Goal: Transaction & Acquisition: Purchase product/service

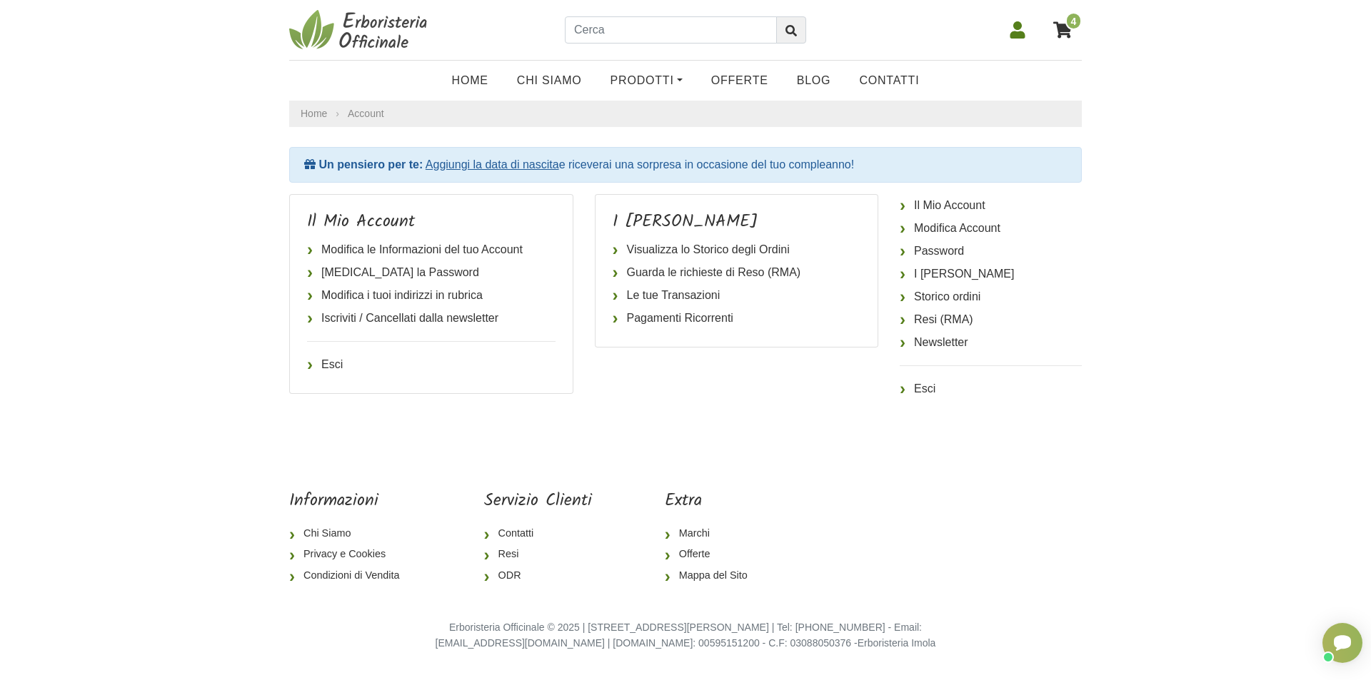
click at [1067, 31] on icon at bounding box center [1062, 29] width 19 height 16
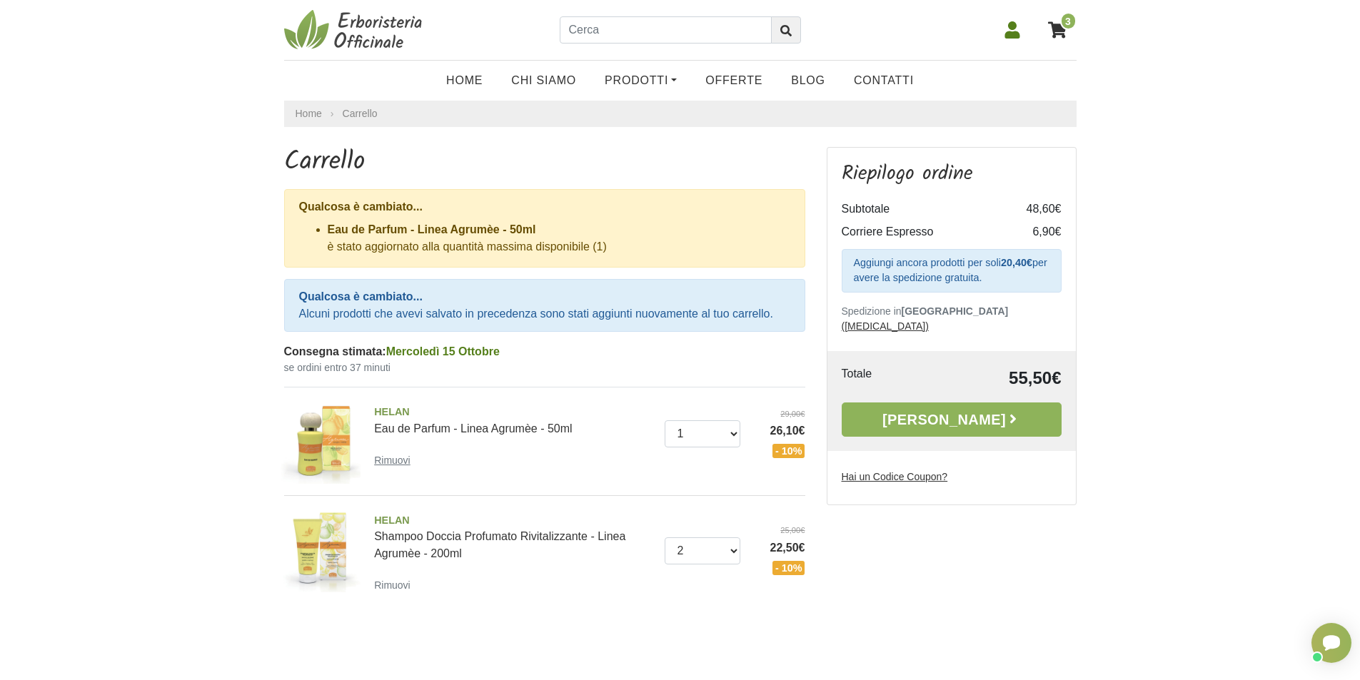
click at [398, 458] on small "Rimuovi" at bounding box center [392, 460] width 36 height 11
click at [394, 463] on small "Rimuovi" at bounding box center [392, 460] width 36 height 11
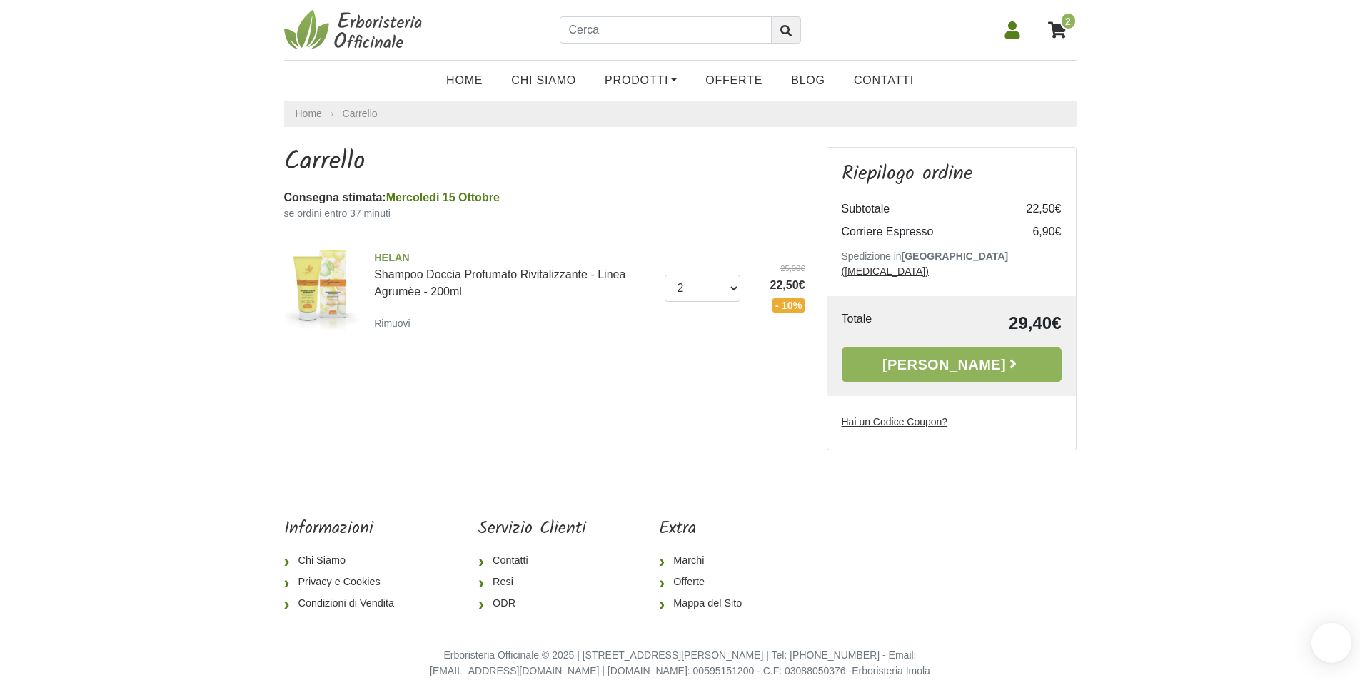
click at [390, 329] on small "Rimuovi" at bounding box center [392, 323] width 36 height 11
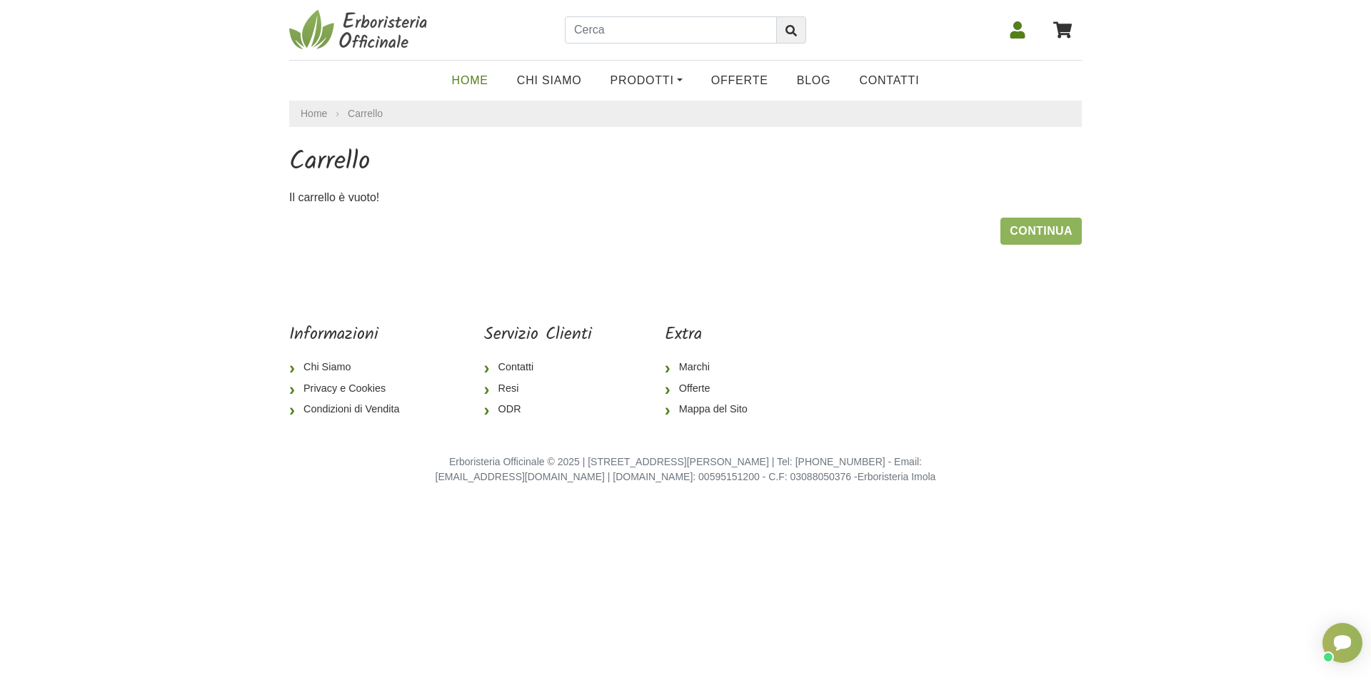
click at [479, 76] on link "Home" at bounding box center [470, 80] width 65 height 29
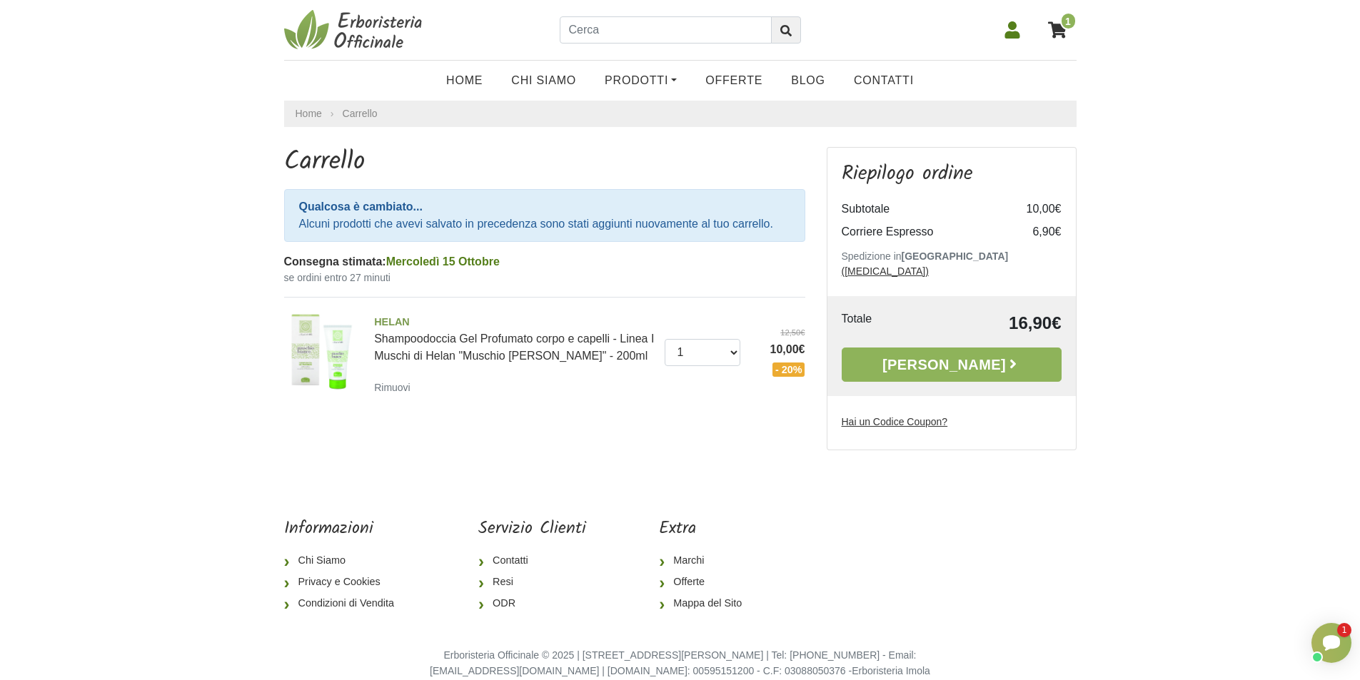
click at [1058, 33] on icon at bounding box center [1057, 30] width 19 height 19
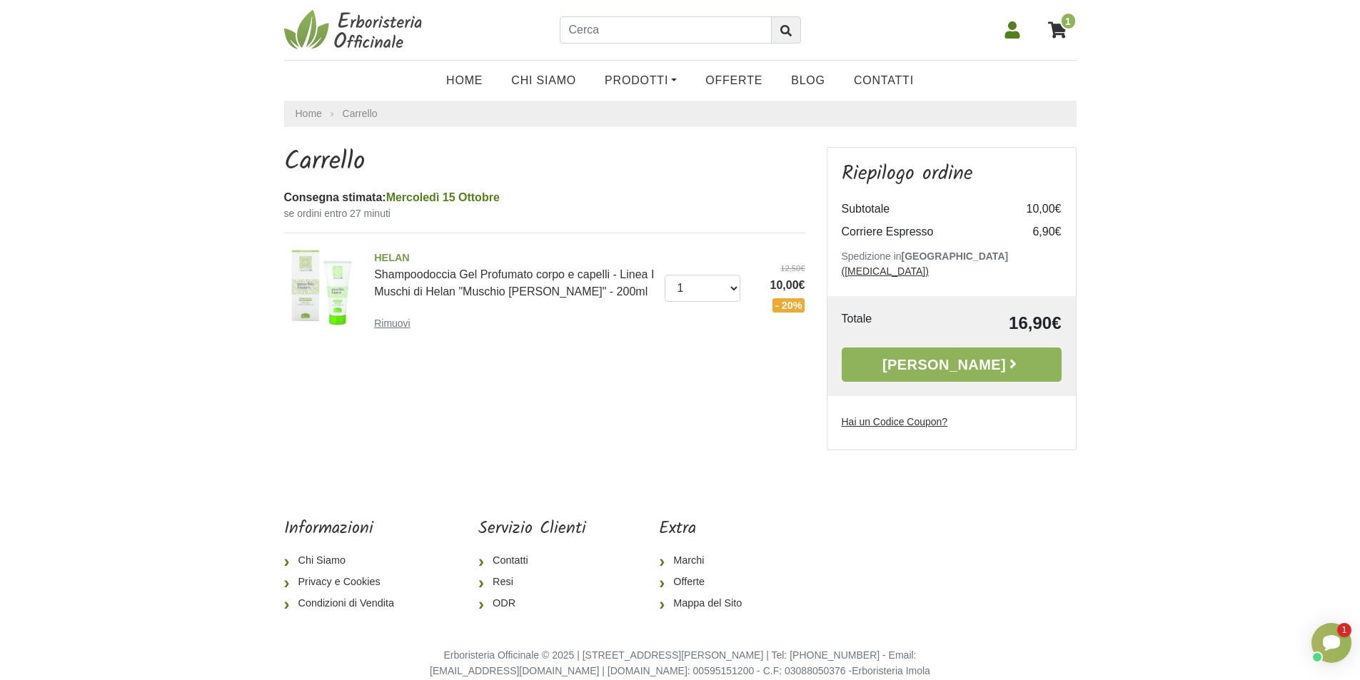
click at [391, 325] on small "Rimuovi" at bounding box center [392, 323] width 36 height 11
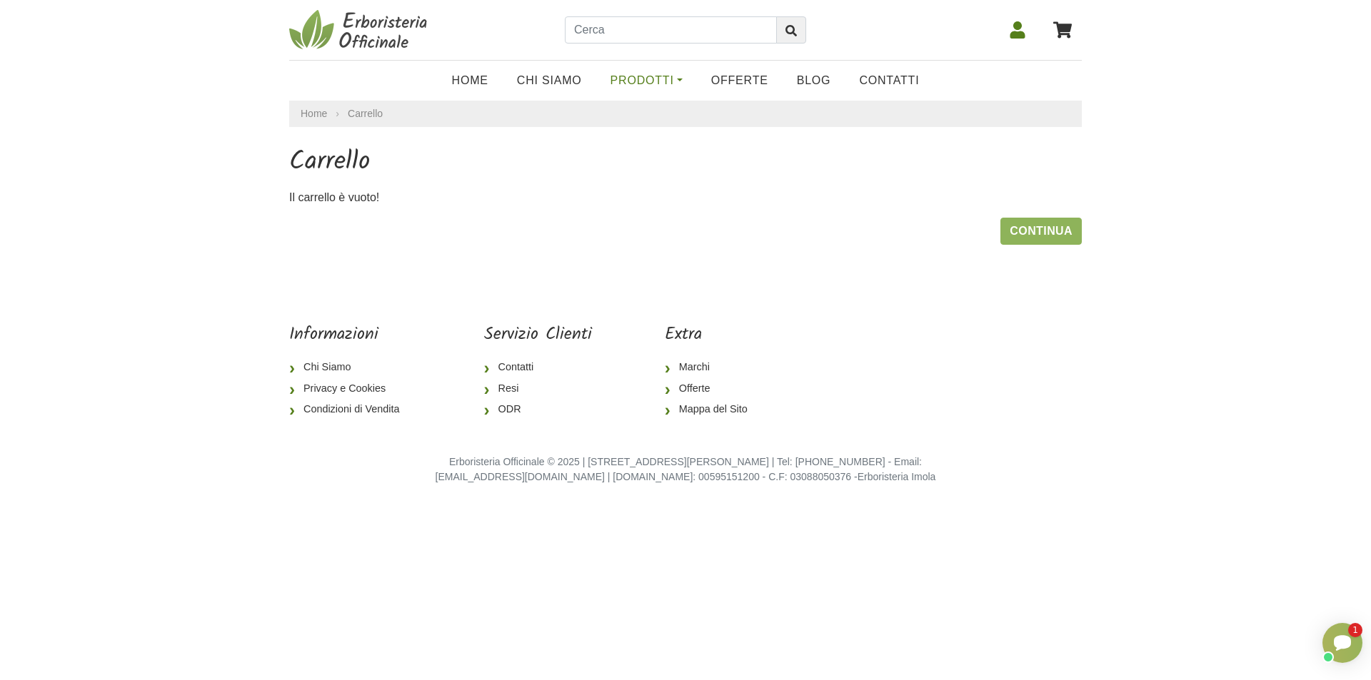
click at [650, 84] on link "Prodotti" at bounding box center [646, 80] width 101 height 29
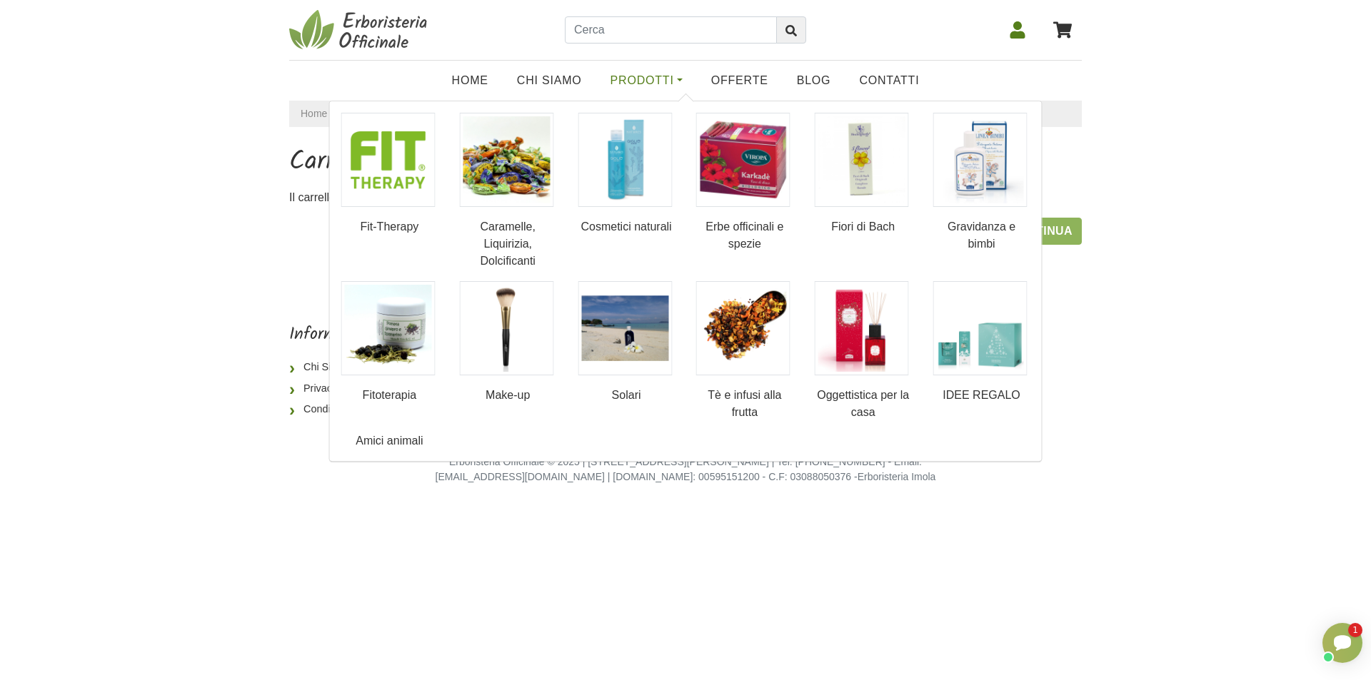
click at [651, 81] on link "Prodotti" at bounding box center [646, 80] width 101 height 29
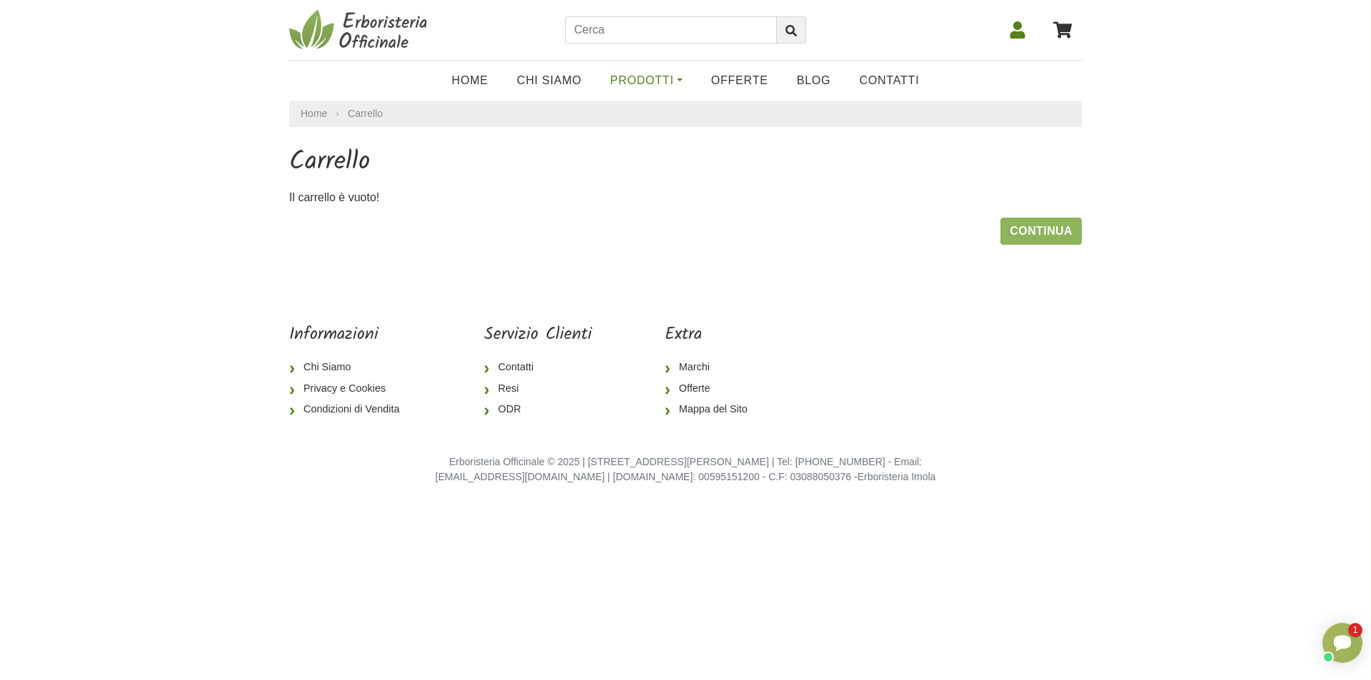
click at [651, 81] on link "Prodotti" at bounding box center [646, 80] width 101 height 29
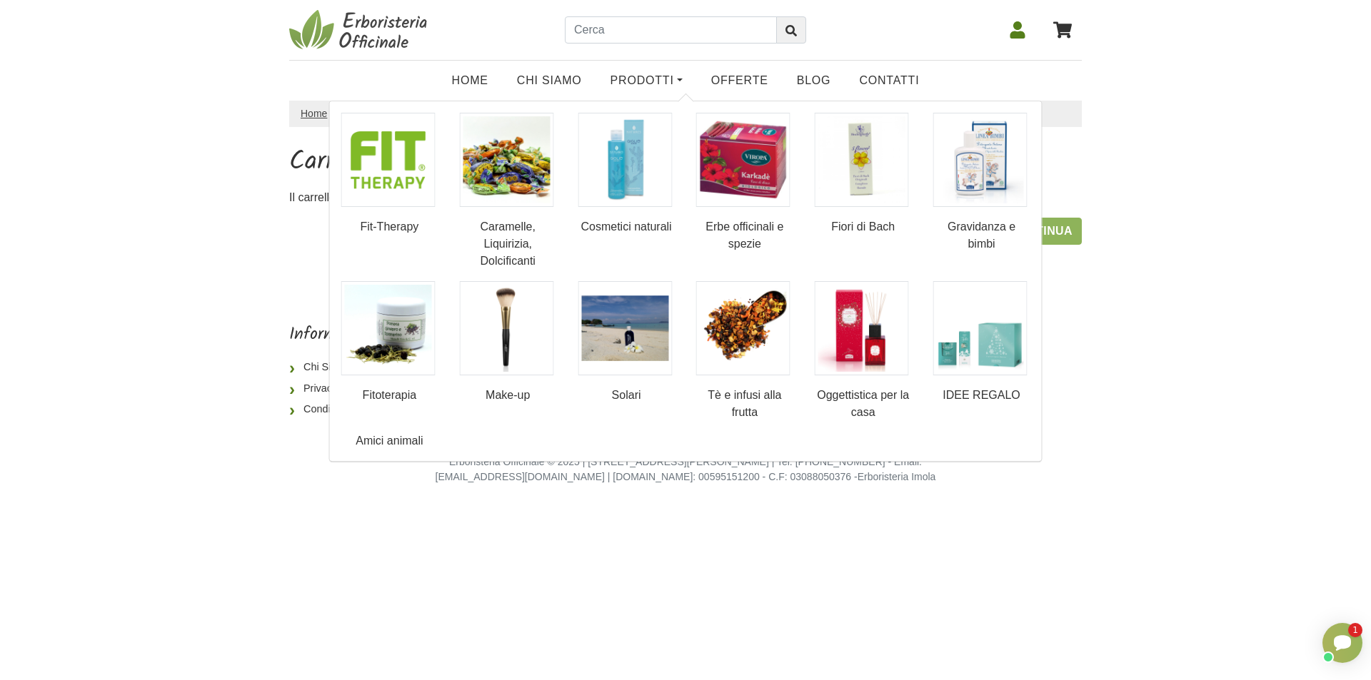
click at [319, 114] on link "Home" at bounding box center [314, 113] width 26 height 15
